Goal: Transaction & Acquisition: Obtain resource

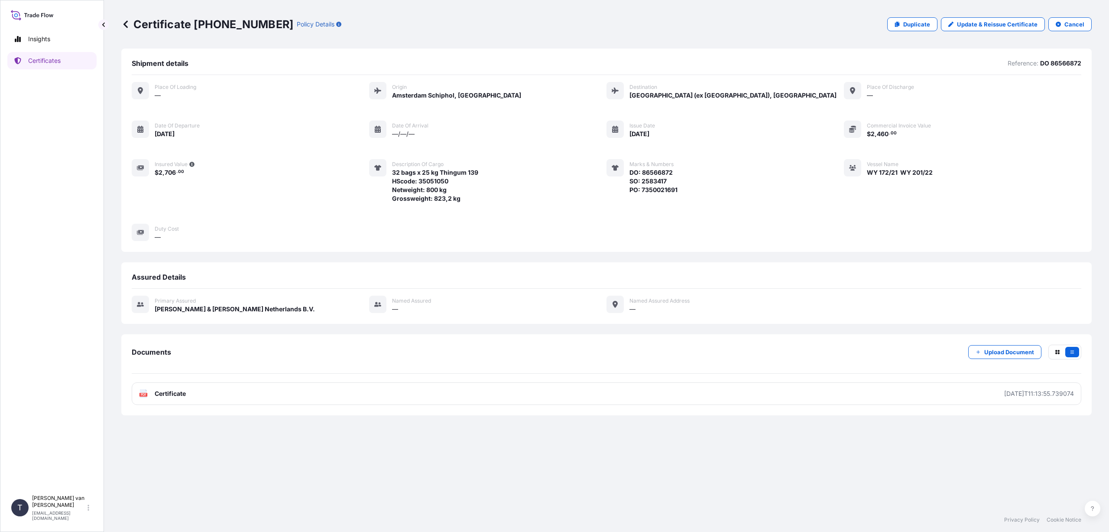
click at [123, 25] on icon at bounding box center [125, 24] width 9 height 9
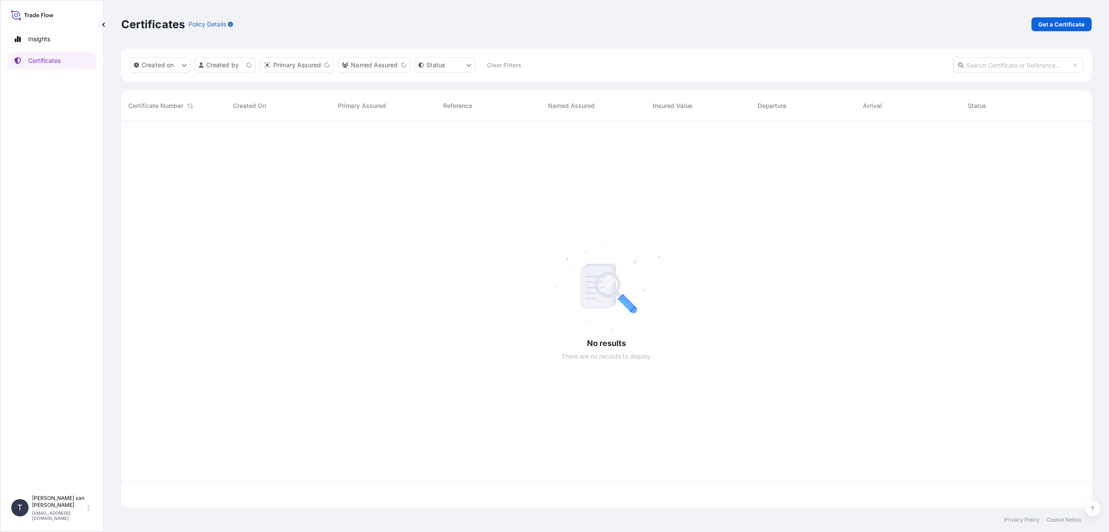
scroll to position [384, 964]
click at [1064, 26] on p "Get a Certificate" at bounding box center [1062, 24] width 46 height 9
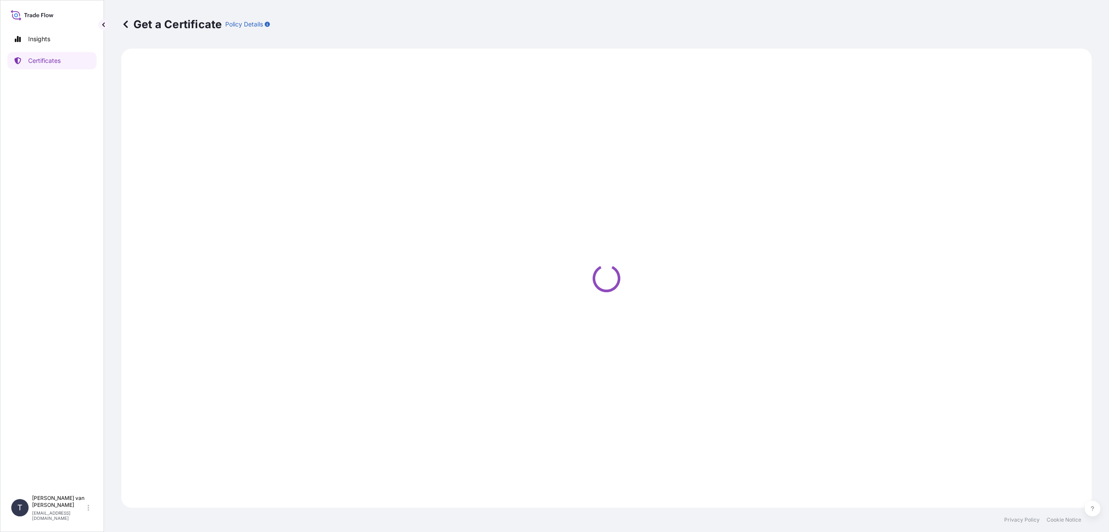
select select "Sea"
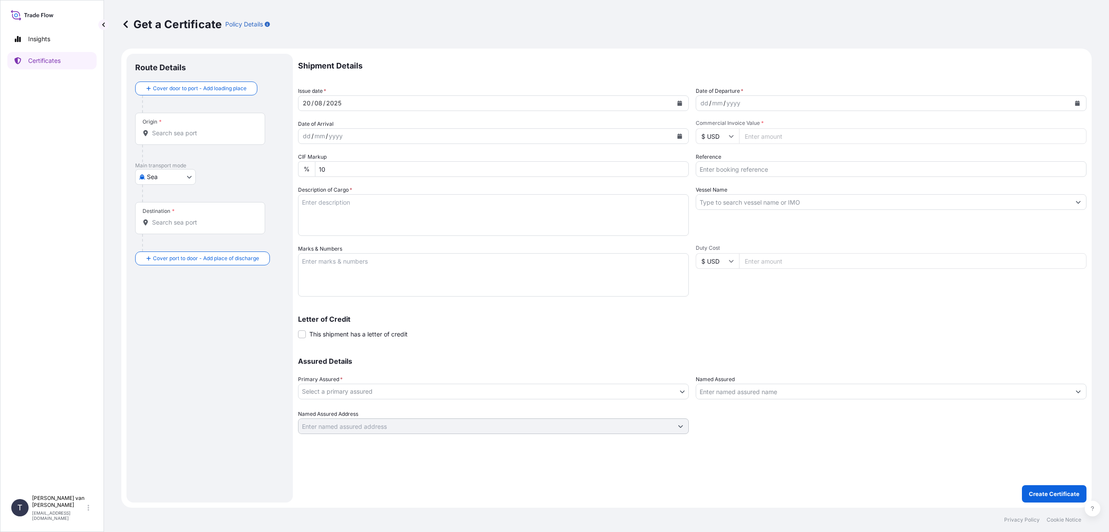
click at [190, 126] on div "Origin *" at bounding box center [200, 129] width 130 height 32
click at [190, 129] on input "Origin *" at bounding box center [203, 133] width 102 height 9
click at [180, 133] on input "Origin *" at bounding box center [203, 133] width 102 height 9
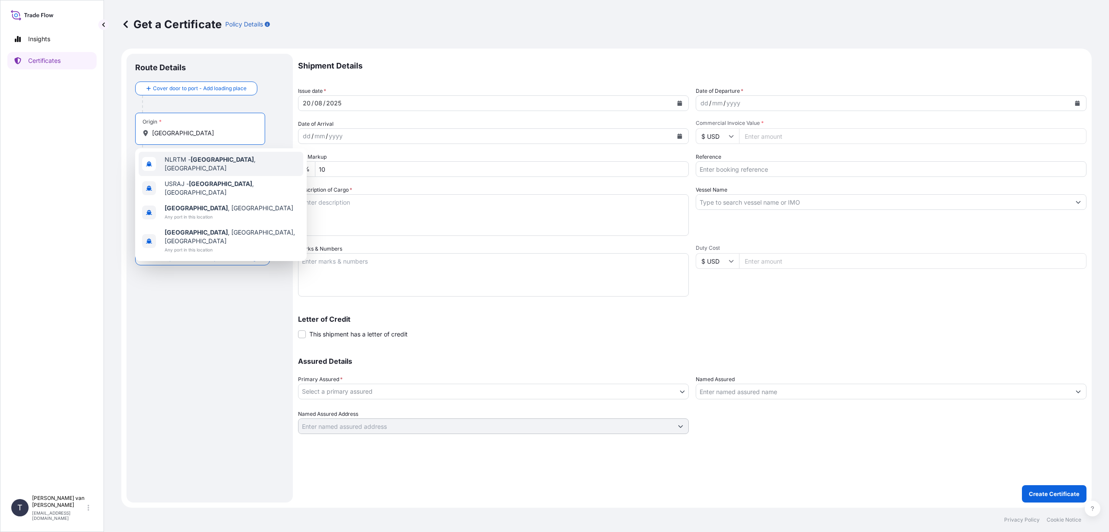
click at [197, 157] on div "NLRTM - [GEOGRAPHIC_DATA] , [GEOGRAPHIC_DATA]" at bounding box center [221, 164] width 165 height 24
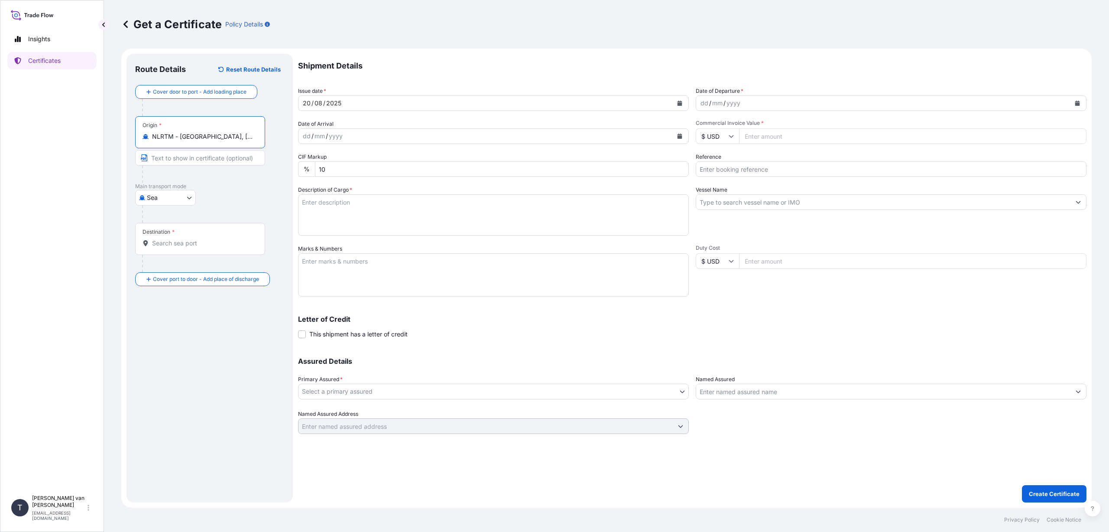
type input "NLRTM - [GEOGRAPHIC_DATA], [GEOGRAPHIC_DATA]"
click at [160, 241] on input "Destination *" at bounding box center [203, 243] width 102 height 9
type input "SAJED - [GEOGRAPHIC_DATA], [GEOGRAPHIC_DATA]"
click at [1078, 103] on icon "Calendar" at bounding box center [1077, 103] width 5 height 5
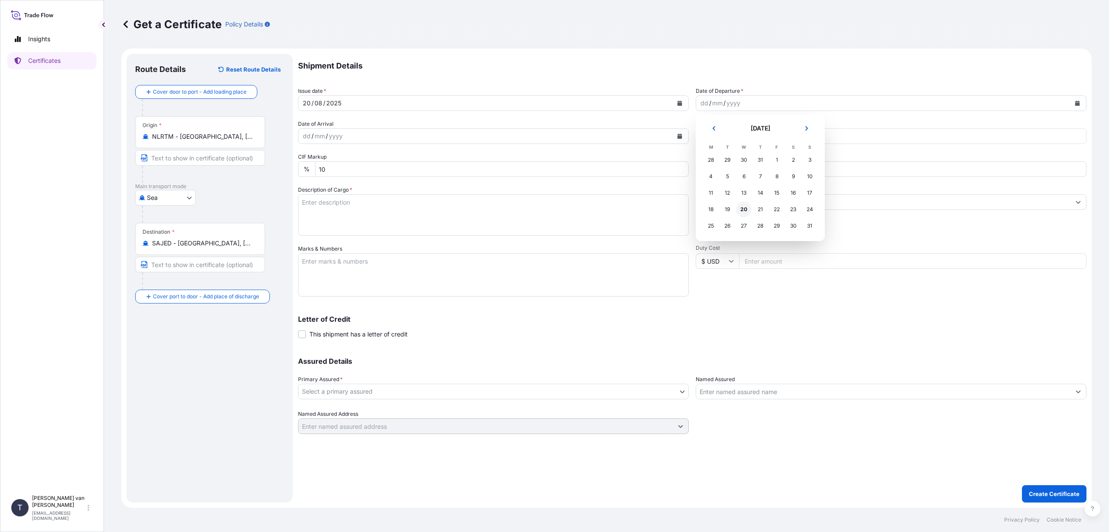
click at [745, 210] on div "20" at bounding box center [744, 209] width 16 height 16
click at [724, 135] on input "$ USD" at bounding box center [717, 136] width 43 height 16
drag, startPoint x: 722, startPoint y: 154, endPoint x: 740, endPoint y: 146, distance: 19.4
click at [722, 155] on div "€ EUR" at bounding box center [717, 160] width 36 height 16
type input "€ EUR"
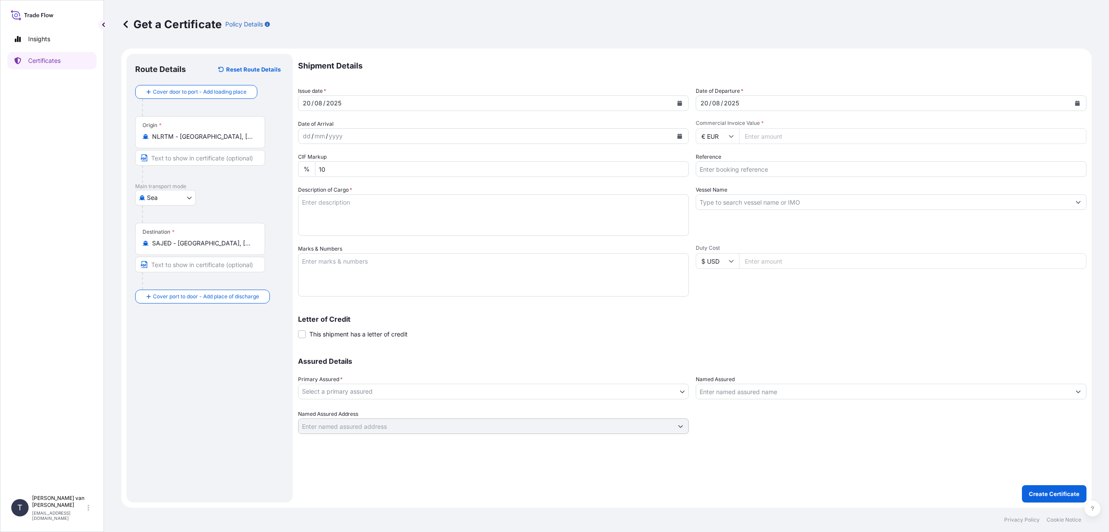
click at [749, 136] on input "Commercial Invoice Value *" at bounding box center [912, 136] width 347 height 16
type input "61500"
click at [759, 172] on input "Reference" at bounding box center [891, 169] width 391 height 16
type input "d"
type input "DO 86541687+88"
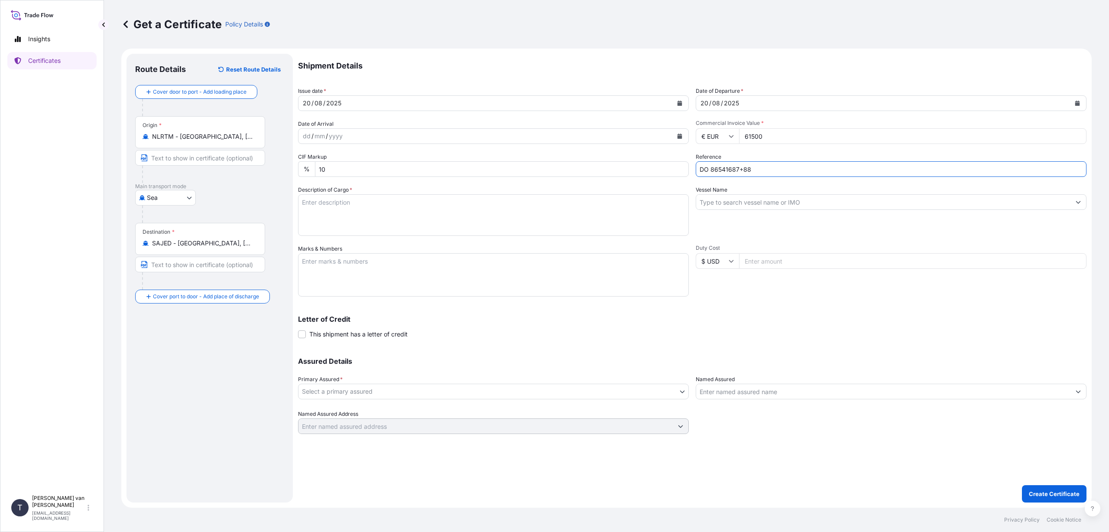
click at [726, 201] on input "Vessel Name" at bounding box center [883, 202] width 374 height 16
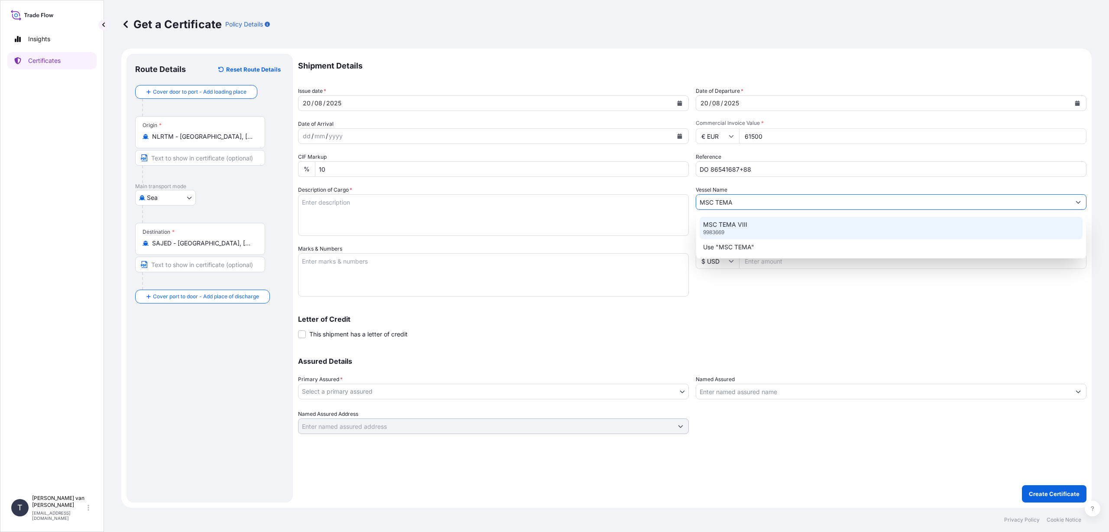
click at [745, 227] on p "MSC TEMA VIII" at bounding box center [725, 224] width 44 height 9
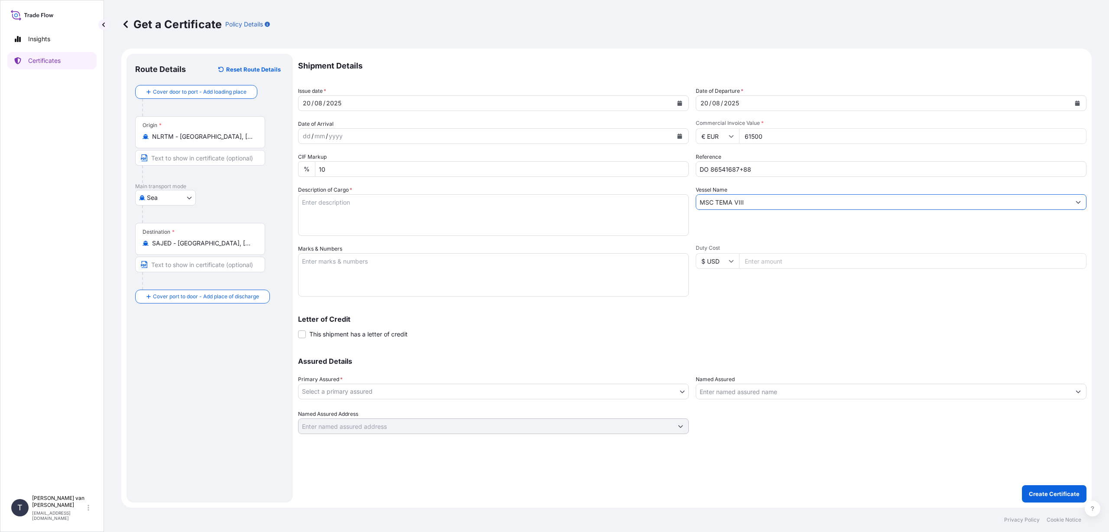
type input "MSC TEMA VIII"
click at [350, 207] on textarea "Description of Cargo *" at bounding box center [493, 215] width 391 height 42
type textarea "2x 40 ft container, containing: 2000 bags x 25 kg Resistamyl 348 HScode: 350510…"
click at [428, 268] on textarea "Marks & Numbers" at bounding box center [493, 274] width 391 height 43
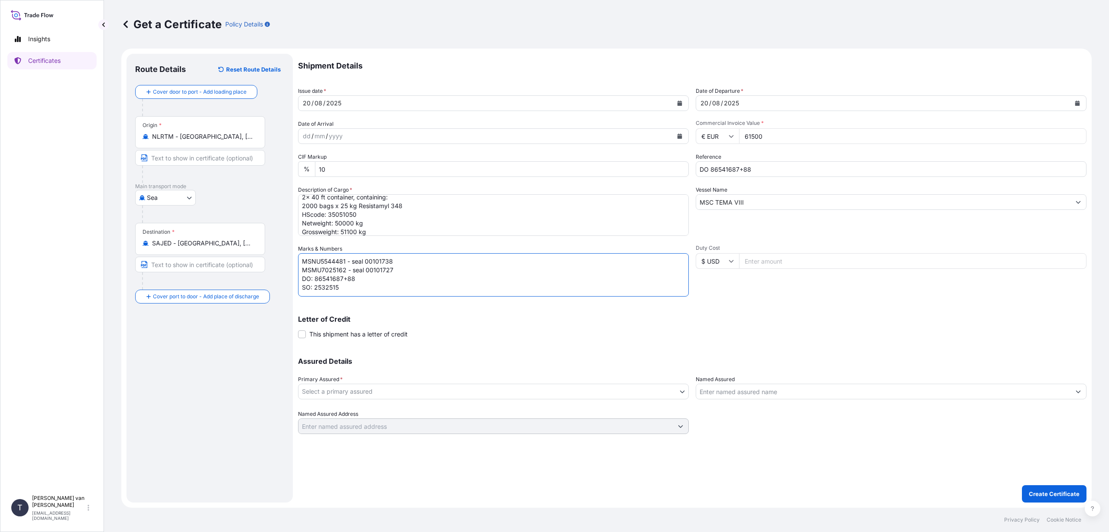
scroll to position [3, 0]
type textarea "MSNU5544481 - seal 00101738 MSMU7025162 - seal 00101727 DO: 86541687+88 SO: 253…"
click at [371, 390] on body "Insights Certificates T [PERSON_NAME] van t Hoenderdaal [EMAIL_ADDRESS][DOMAIN_…" at bounding box center [554, 266] width 1109 height 532
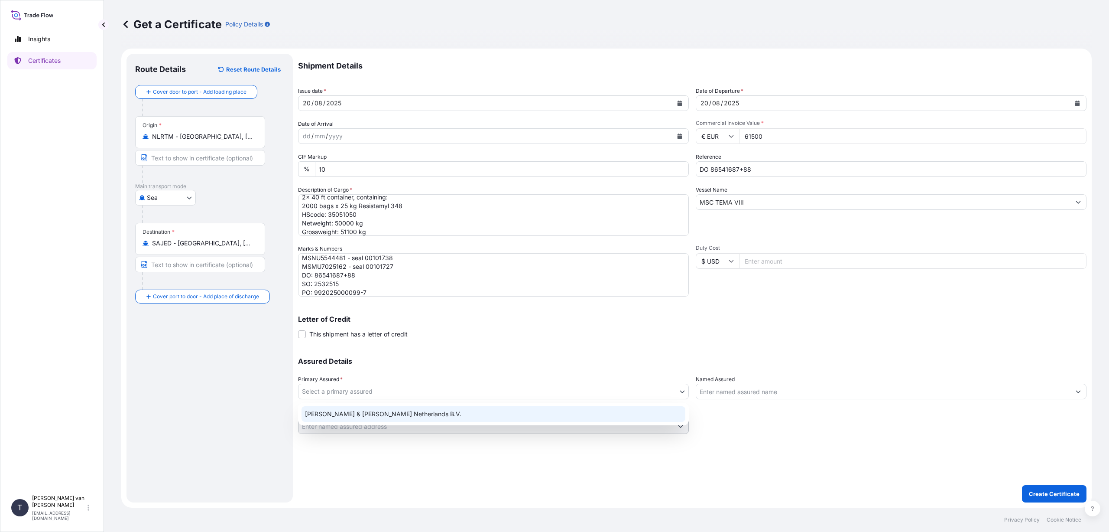
click at [364, 414] on div "[PERSON_NAME] & [PERSON_NAME] Netherlands B.V." at bounding box center [494, 414] width 384 height 16
select select "31666"
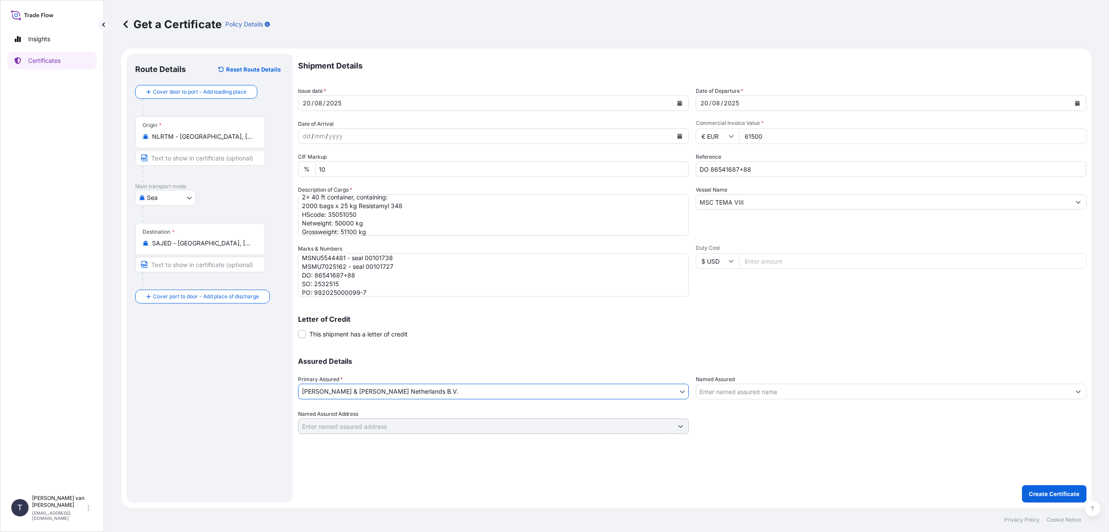
click at [819, 443] on div "Shipment Details Issue date * [DATE] Date of Departure * [DATE] Date of Arrival…" at bounding box center [692, 278] width 789 height 448
click at [1046, 490] on p "Create Certificate" at bounding box center [1054, 493] width 51 height 9
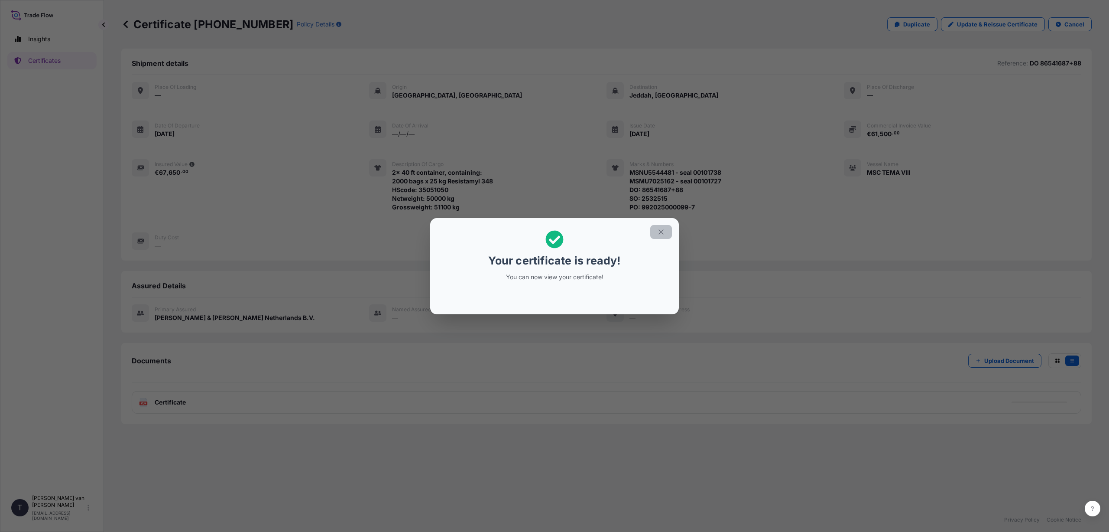
click at [661, 231] on icon "button" at bounding box center [661, 232] width 8 height 8
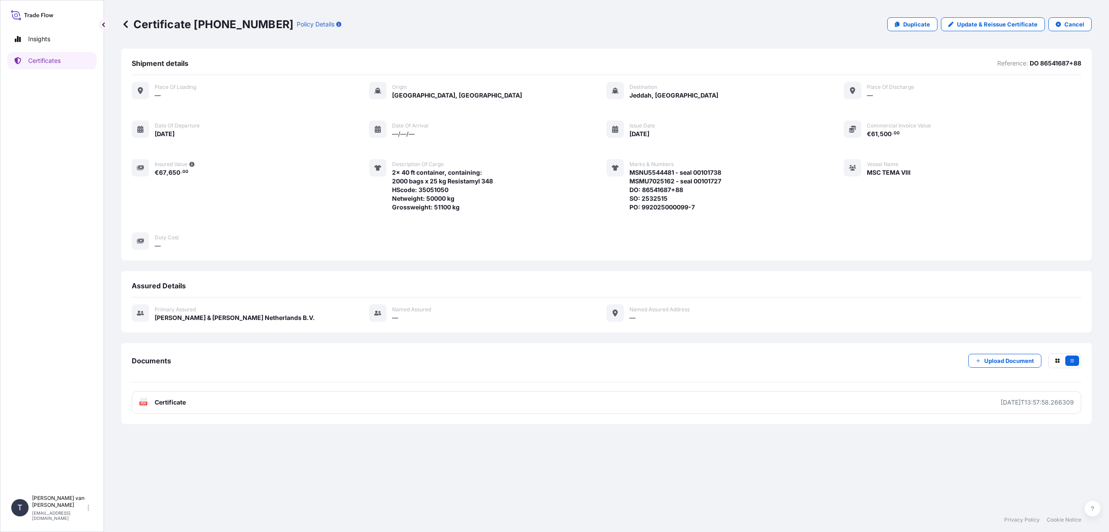
click at [234, 402] on link "PDF Certificate [DATE]T13:57:58.266309" at bounding box center [607, 402] width 950 height 23
click at [126, 25] on icon at bounding box center [125, 24] width 9 height 9
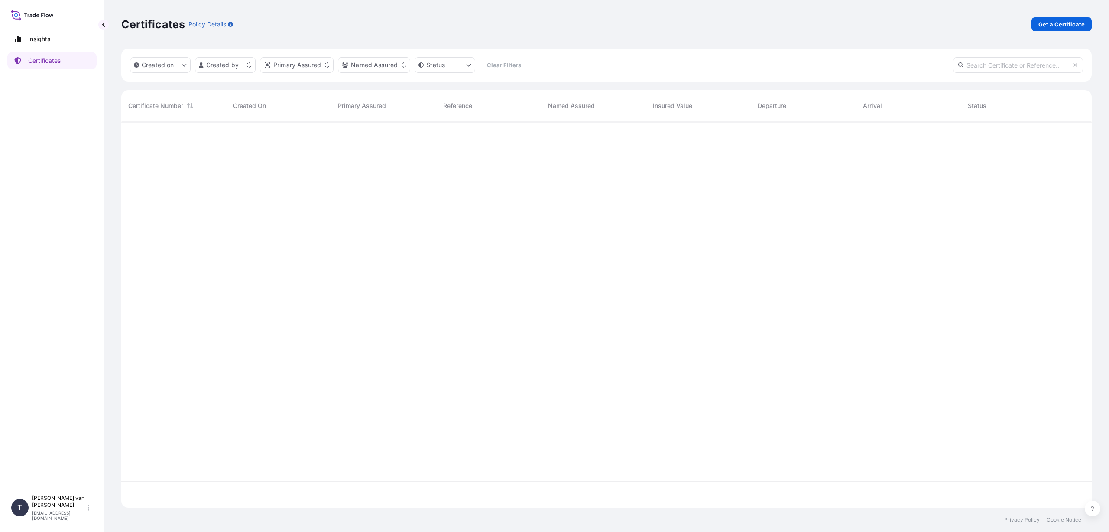
scroll to position [384, 964]
click at [1057, 24] on p "Get a Certificate" at bounding box center [1062, 24] width 46 height 9
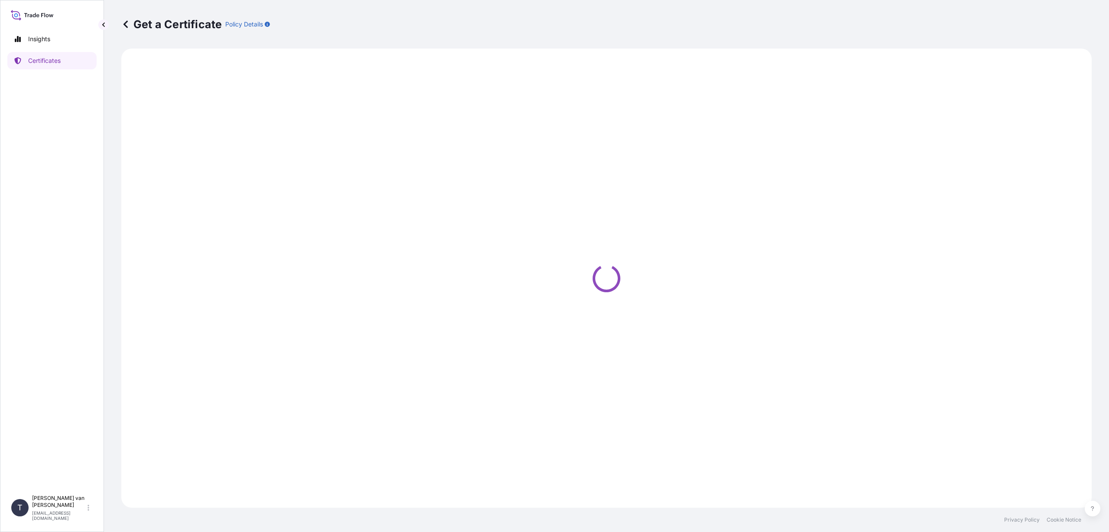
select select "Sea"
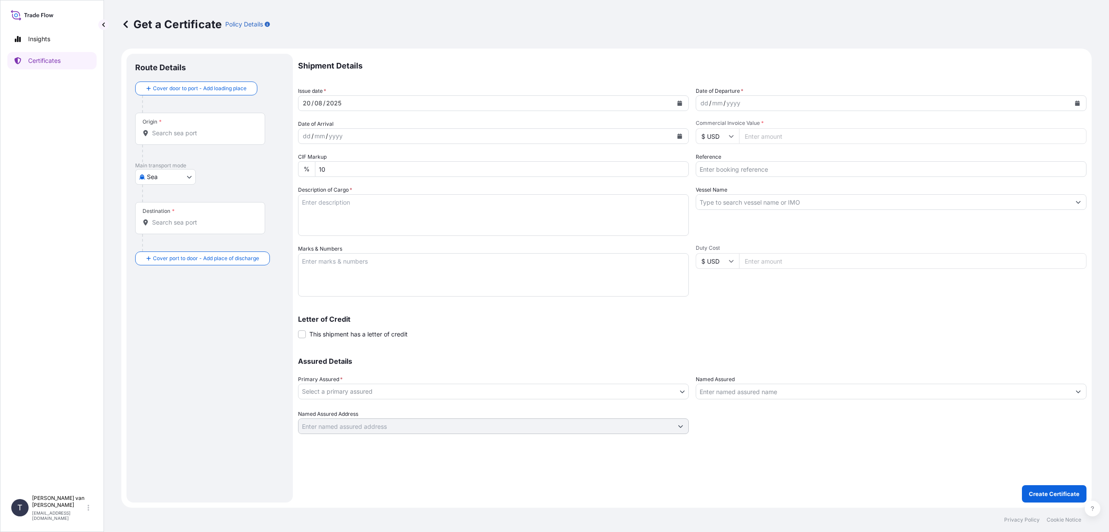
click at [171, 131] on input "Origin *" at bounding box center [203, 133] width 102 height 9
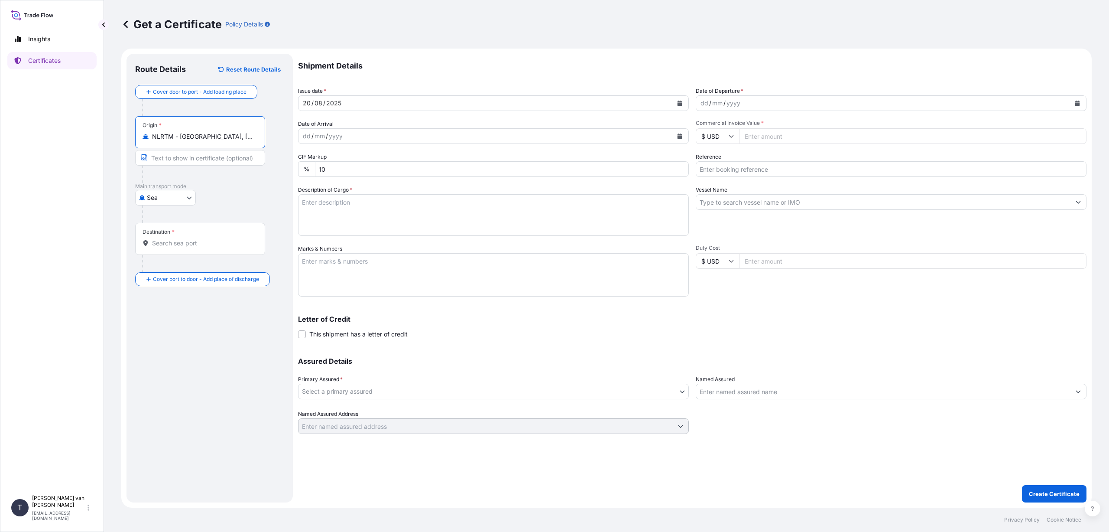
type input "NLRTM - [GEOGRAPHIC_DATA], [GEOGRAPHIC_DATA]"
click at [155, 246] on input "Destination *" at bounding box center [203, 243] width 102 height 9
type input "m"
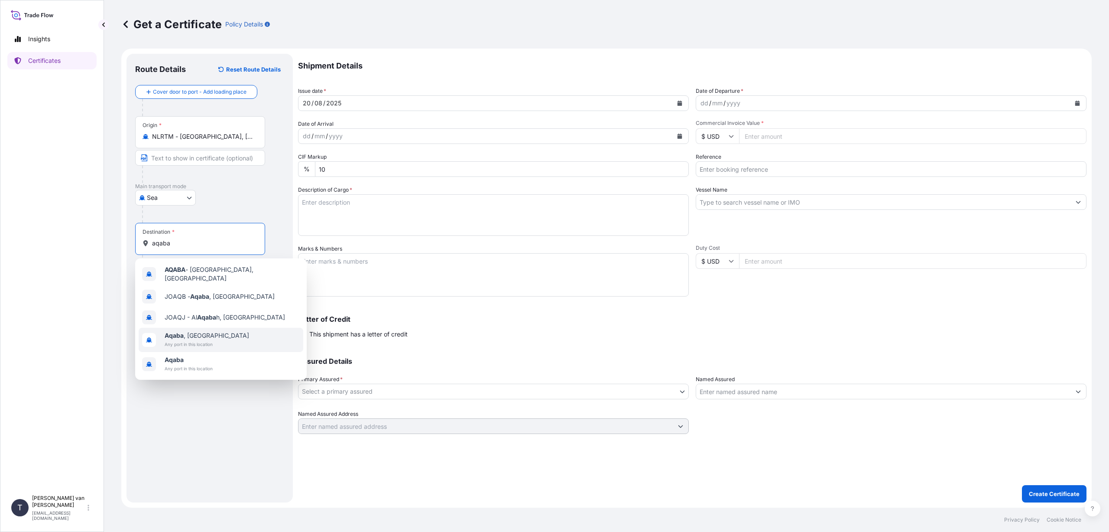
click at [185, 333] on span "Aqaba , [GEOGRAPHIC_DATA]" at bounding box center [207, 335] width 84 height 9
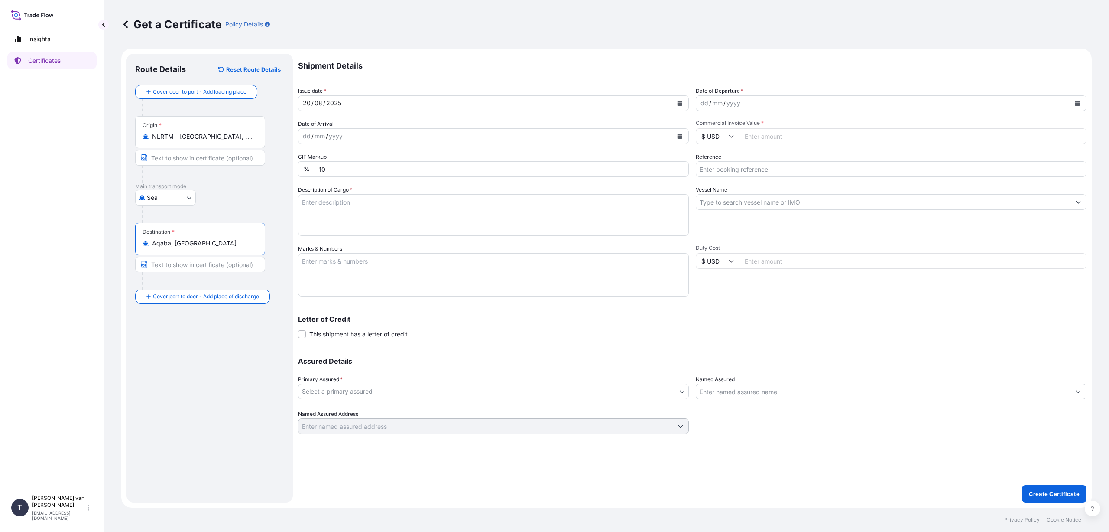
type input "Aqaba, [GEOGRAPHIC_DATA]"
click at [751, 101] on div "dd / mm / yyyy" at bounding box center [883, 103] width 374 height 16
click at [1077, 102] on icon "Calendar" at bounding box center [1077, 103] width 5 height 5
click at [744, 209] on div "20" at bounding box center [744, 209] width 16 height 16
click at [767, 134] on input "Commercial Invoice Value *" at bounding box center [912, 136] width 347 height 16
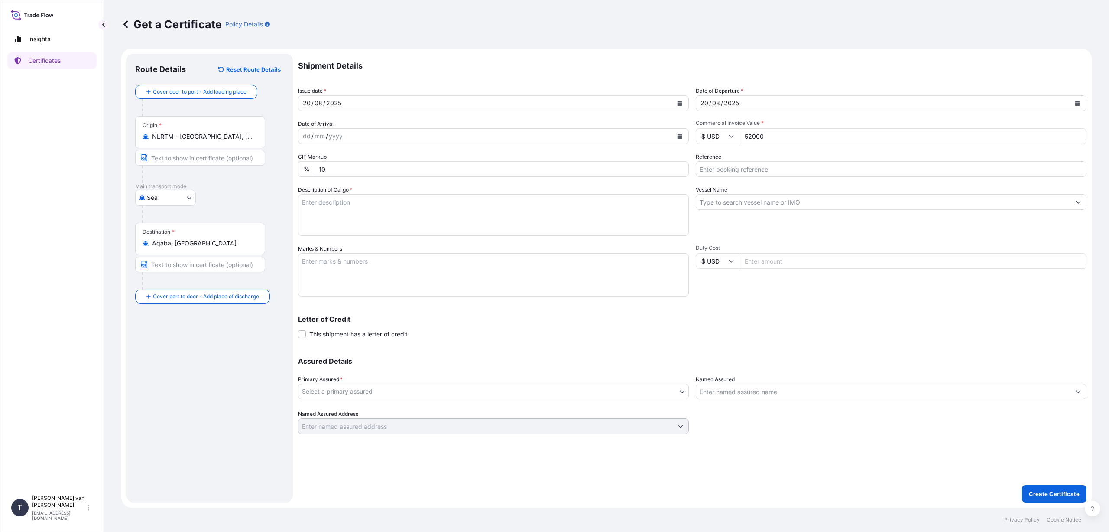
type input "52000"
click at [808, 241] on div "Shipment Details Issue date * [DATE] Date of Departure * [DATE] Date of Arrival…" at bounding box center [692, 244] width 789 height 380
click at [717, 172] on input "Reference" at bounding box center [891, 169] width 391 height 16
type input "DO 86552262"
click at [718, 204] on input "Vessel Name" at bounding box center [883, 202] width 374 height 16
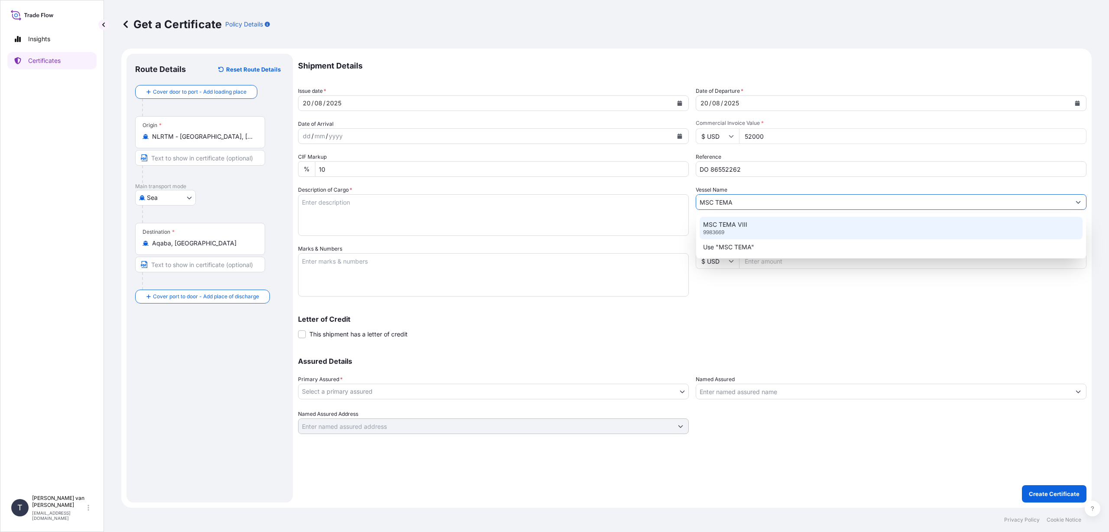
click at [730, 221] on p "MSC TEMA VIII" at bounding box center [725, 224] width 44 height 9
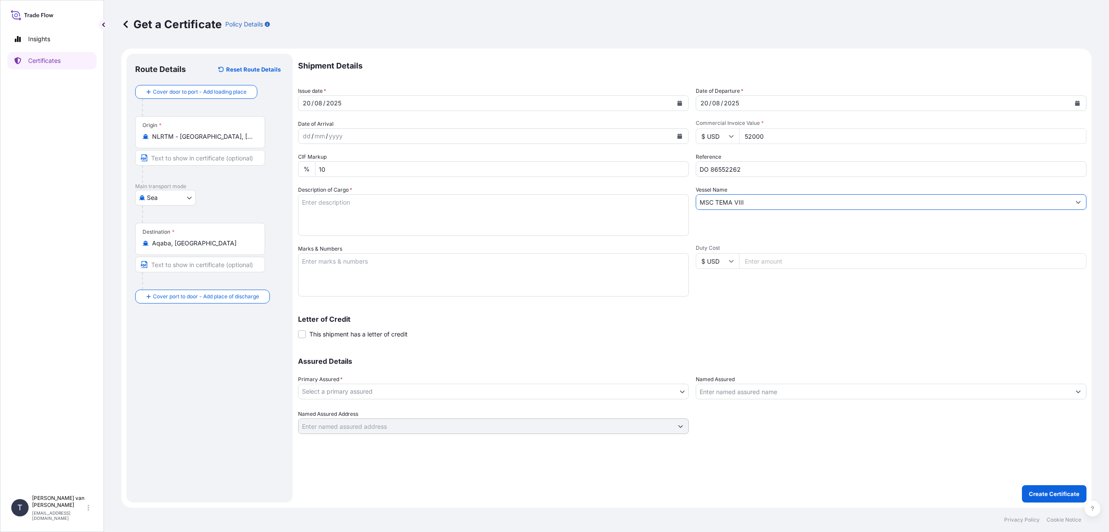
type input "MSC TEMA VIII"
click at [315, 201] on textarea "Description of Cargo *" at bounding box center [493, 215] width 391 height 42
click at [357, 231] on textarea "1x 40ft container, containing: 800 bags x 25 kg Claria Elite HScode: 35051090 N…" at bounding box center [493, 215] width 391 height 42
drag, startPoint x: 341, startPoint y: 221, endPoint x: 357, endPoint y: 233, distance: 19.4
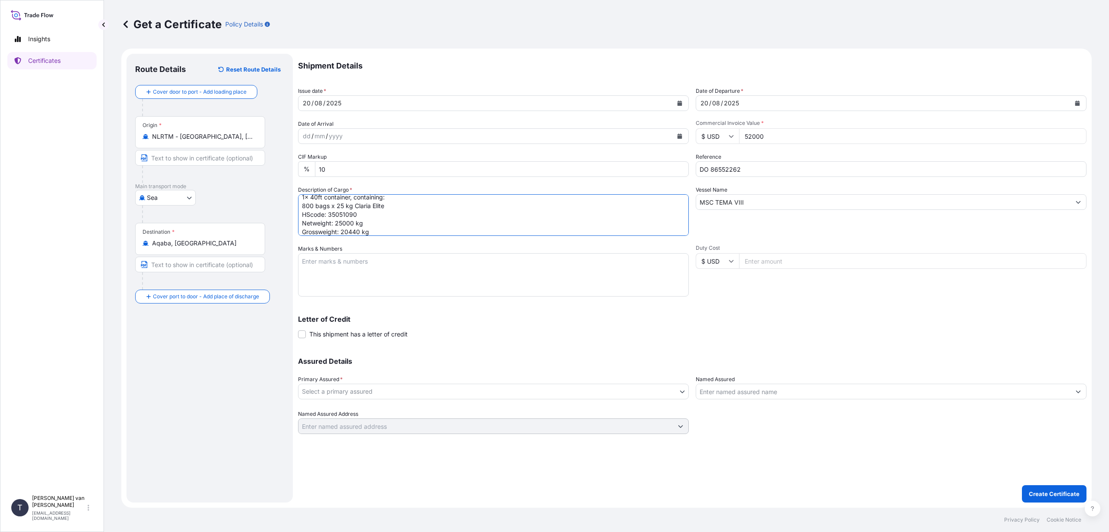
click at [342, 223] on textarea "1x 40ft container, containing: 800 bags x 25 kg Claria Elite HScode: 35051090 N…" at bounding box center [493, 215] width 391 height 42
type textarea "1x 40ft container, containing: 800 bags x 25 kg Claria Elite HScode: 35051090 N…"
drag, startPoint x: 338, startPoint y: 260, endPoint x: 341, endPoint y: 265, distance: 5.8
click at [341, 265] on textarea "Marks & Numbers" at bounding box center [493, 274] width 391 height 43
click at [412, 270] on textarea "TRHU8645290 - seal 00101515" at bounding box center [493, 274] width 391 height 43
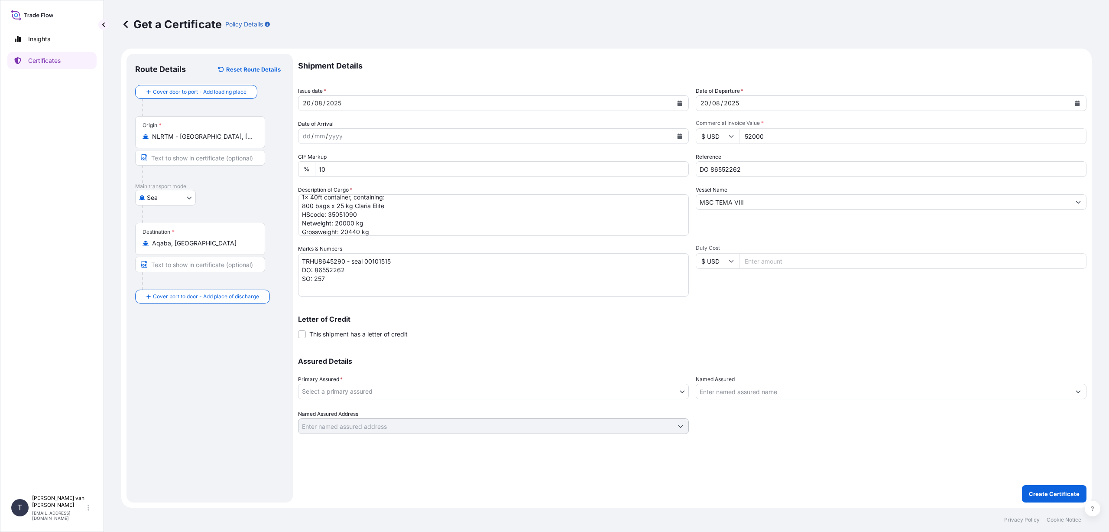
click at [327, 279] on textarea "TRHU8645290 - seal 00101515 DO: 86552262 SO: 257" at bounding box center [493, 274] width 391 height 43
click at [329, 286] on textarea "TRHU8645290 - seal 00101515 DO: 86552262 SO: 2576875 PO: TAG0/08/2025" at bounding box center [493, 274] width 391 height 43
click at [442, 289] on textarea "TRHU8645290 - seal 00101515 DO: 86552262 SO: 2576875 PO: TAG07/08/2025" at bounding box center [493, 274] width 391 height 43
type textarea "TRHU8645290 - seal 00101515 DO: 86552262 SO: 2576875 PO: TAG07/08/2025"
click at [467, 394] on body "Insights Certificates T [PERSON_NAME] van t Hoenderdaal [EMAIL_ADDRESS][DOMAIN_…" at bounding box center [554, 266] width 1109 height 532
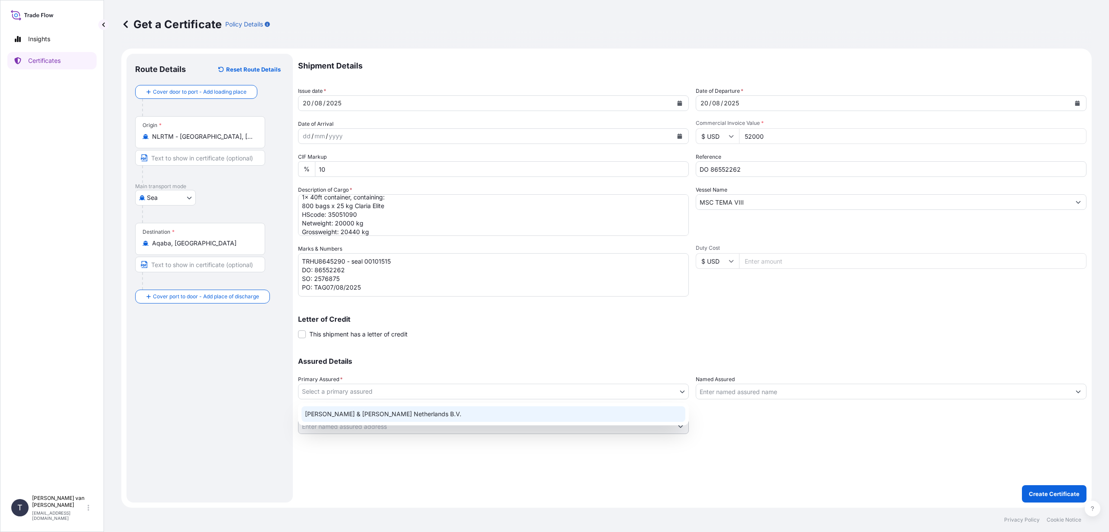
click at [419, 418] on div "[PERSON_NAME] & [PERSON_NAME] Netherlands B.V." at bounding box center [494, 414] width 384 height 16
select select "31666"
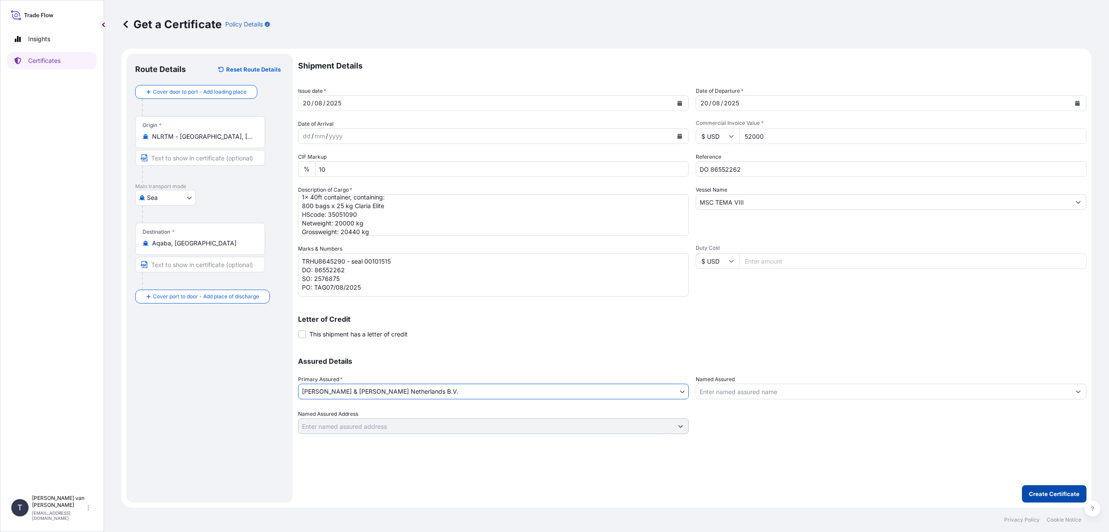
click at [1056, 494] on p "Create Certificate" at bounding box center [1054, 493] width 51 height 9
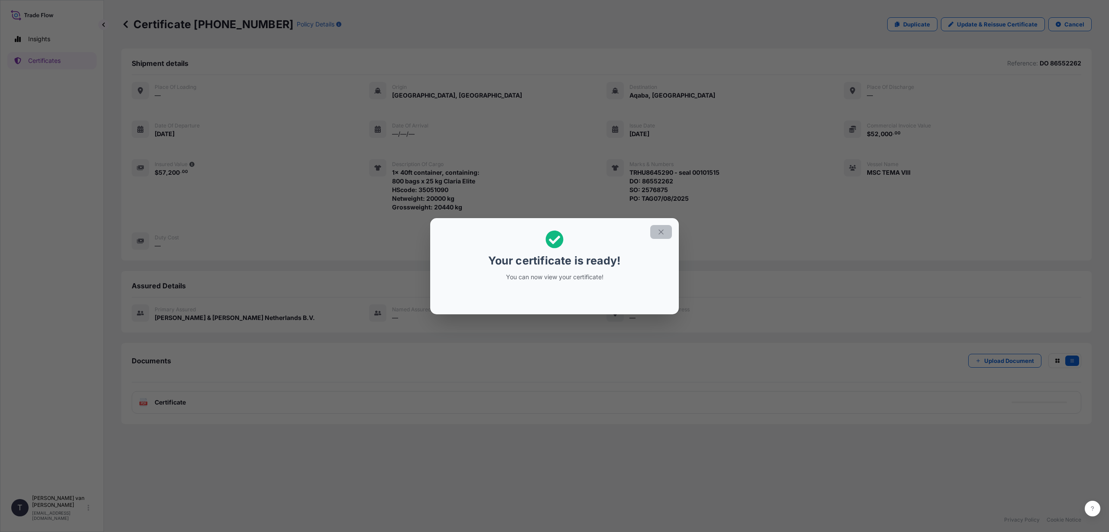
click at [659, 232] on icon "button" at bounding box center [661, 232] width 8 height 8
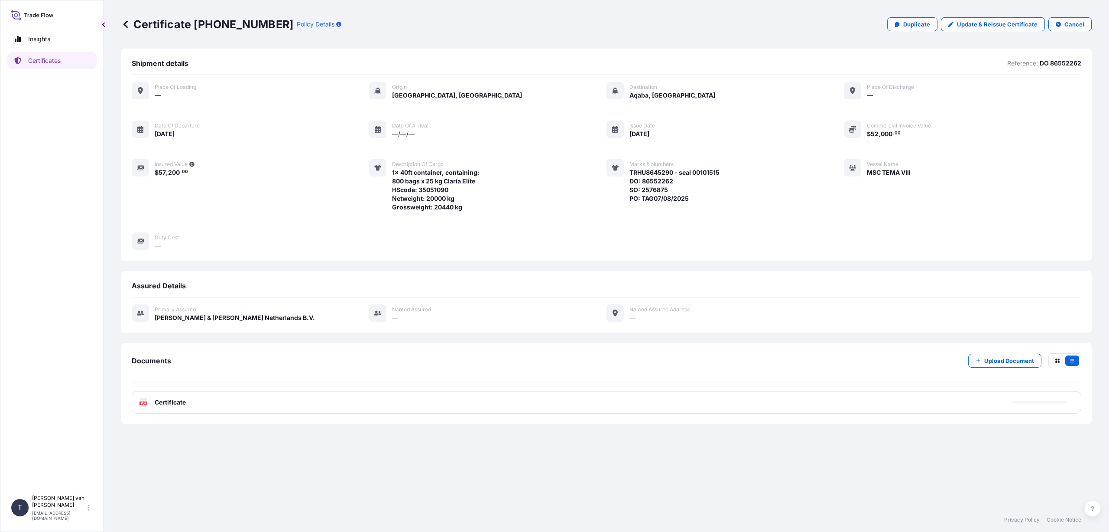
click at [162, 403] on span "Certificate" at bounding box center [170, 402] width 31 height 9
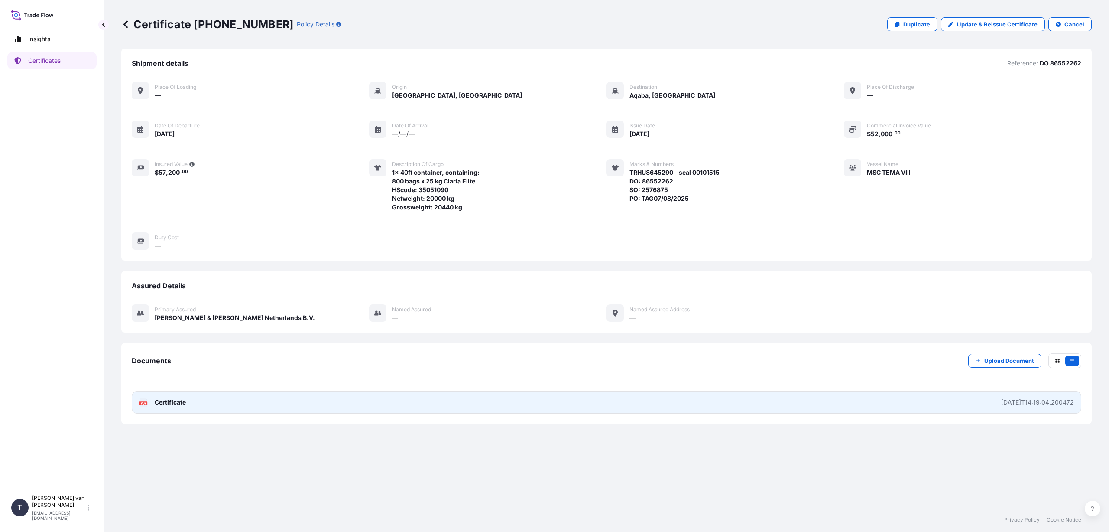
click at [184, 405] on span "Certificate" at bounding box center [170, 402] width 31 height 9
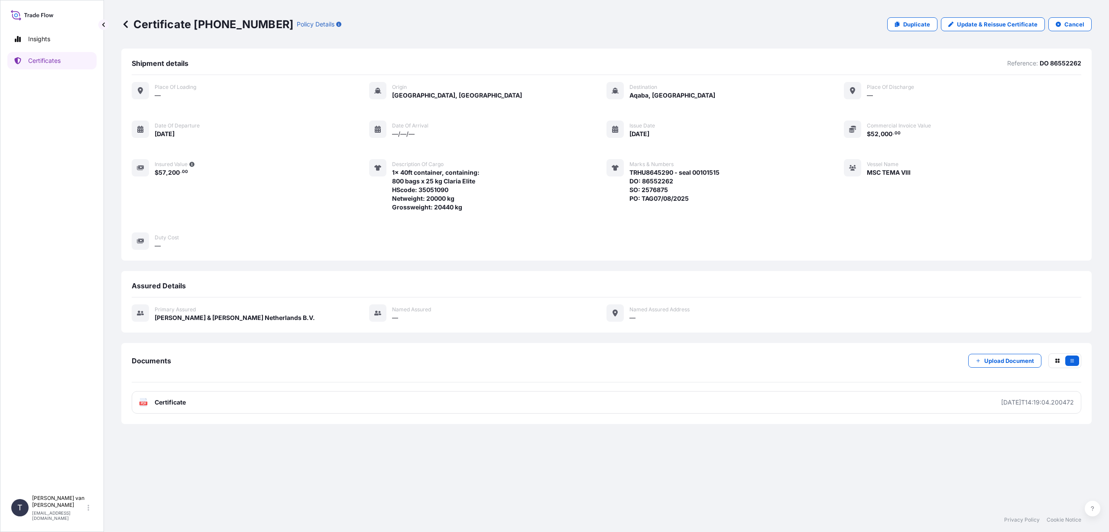
click at [122, 23] on icon at bounding box center [125, 24] width 9 height 9
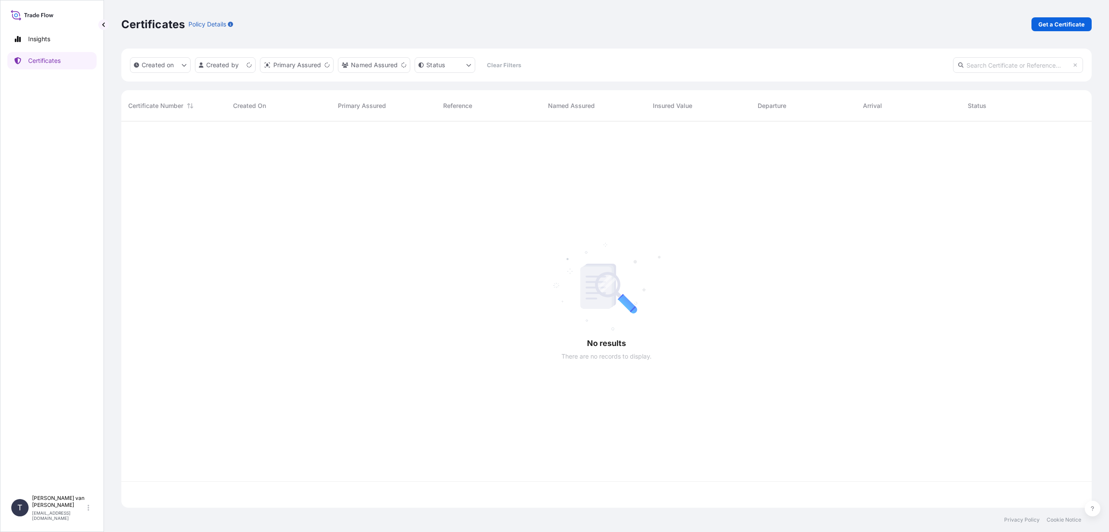
scroll to position [384, 964]
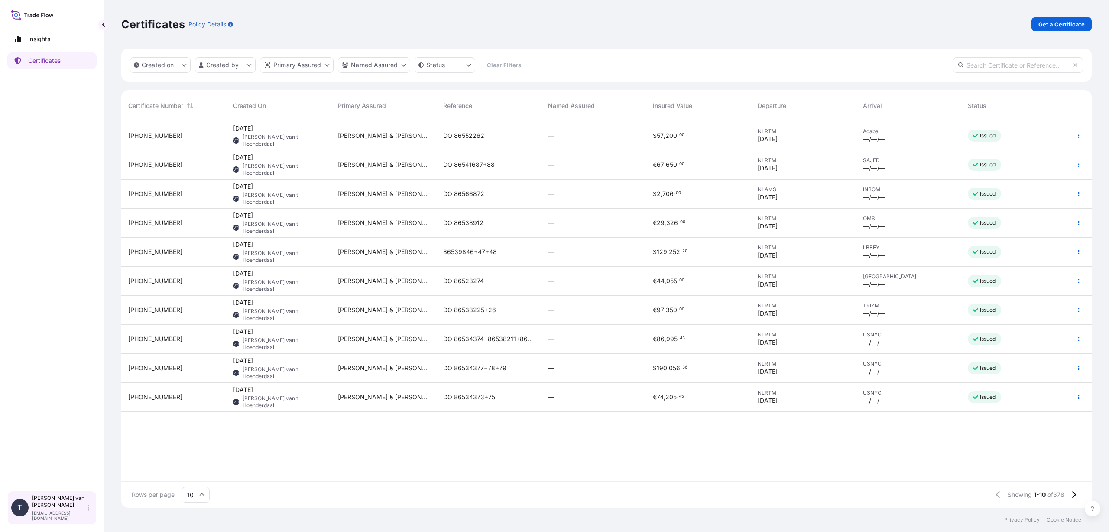
click at [55, 508] on p "[PERSON_NAME] van t Hoenderdaal" at bounding box center [59, 501] width 54 height 14
